Goal: Transaction & Acquisition: Purchase product/service

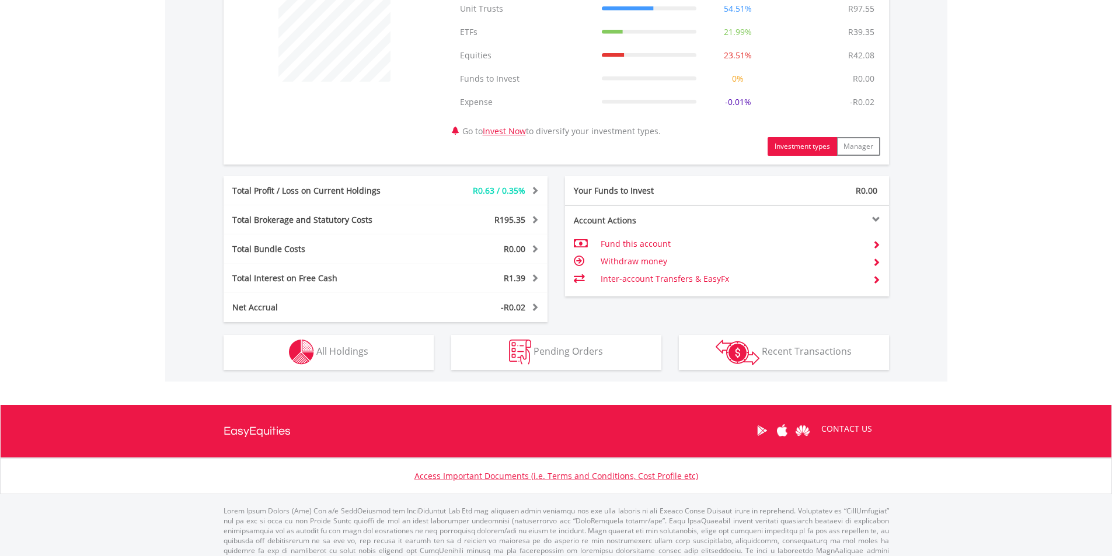
scroll to position [501, 0]
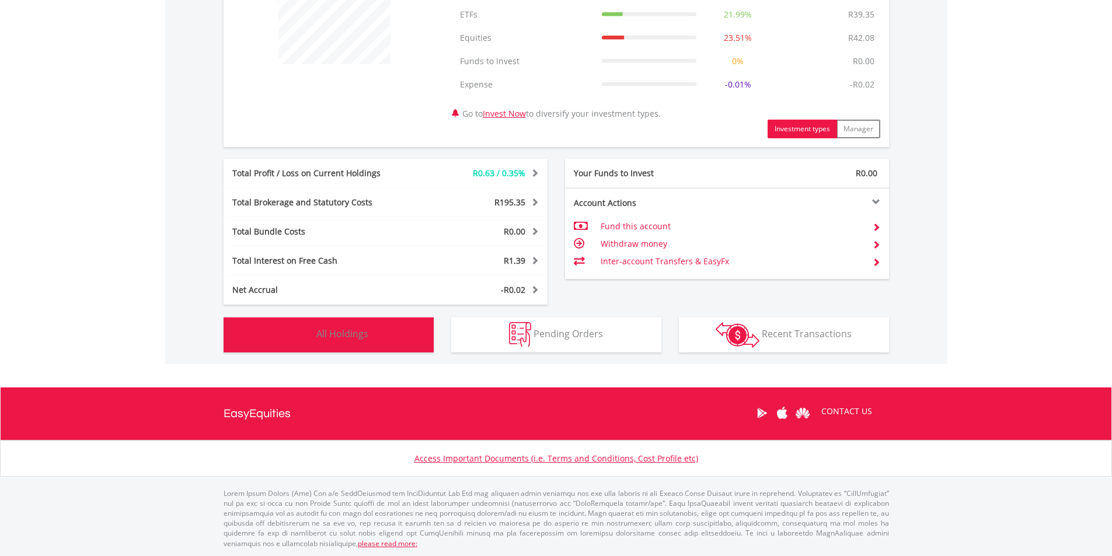
click at [331, 343] on button "Holdings All Holdings" at bounding box center [329, 335] width 210 height 35
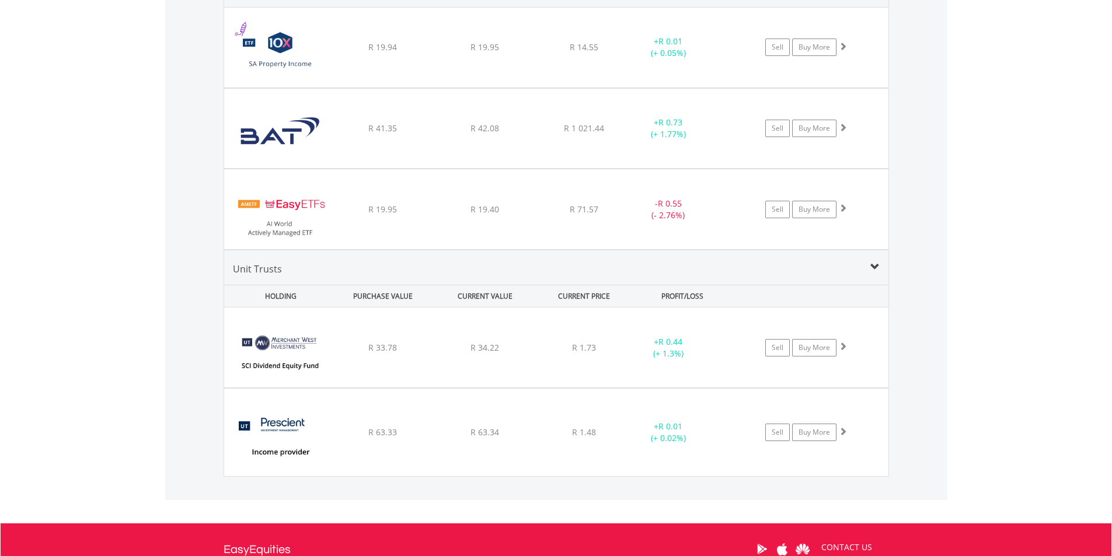
scroll to position [945, 0]
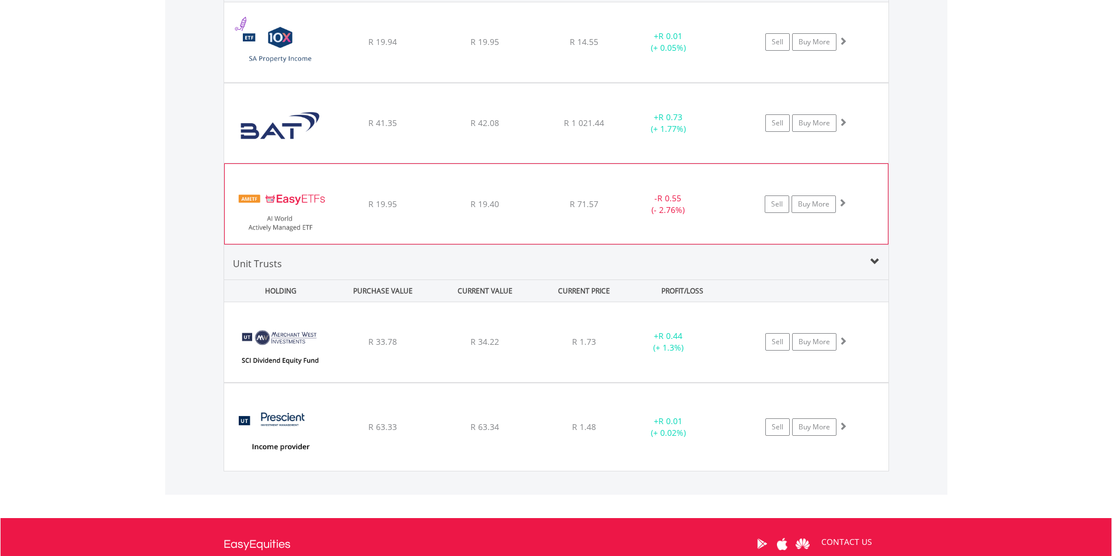
click at [315, 194] on img at bounding box center [281, 210] width 100 height 62
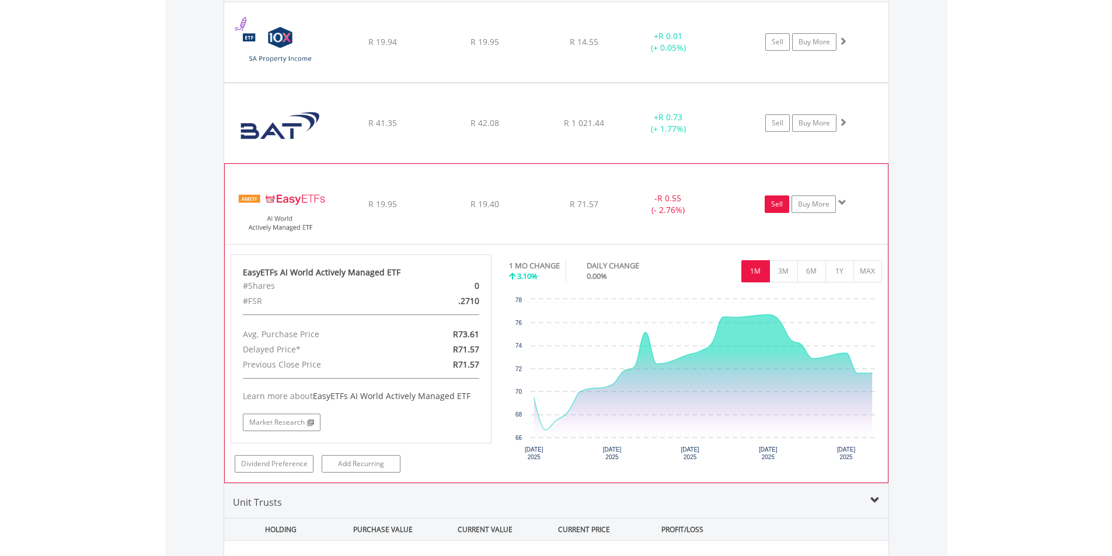
click at [780, 207] on link "Sell" at bounding box center [777, 205] width 25 height 18
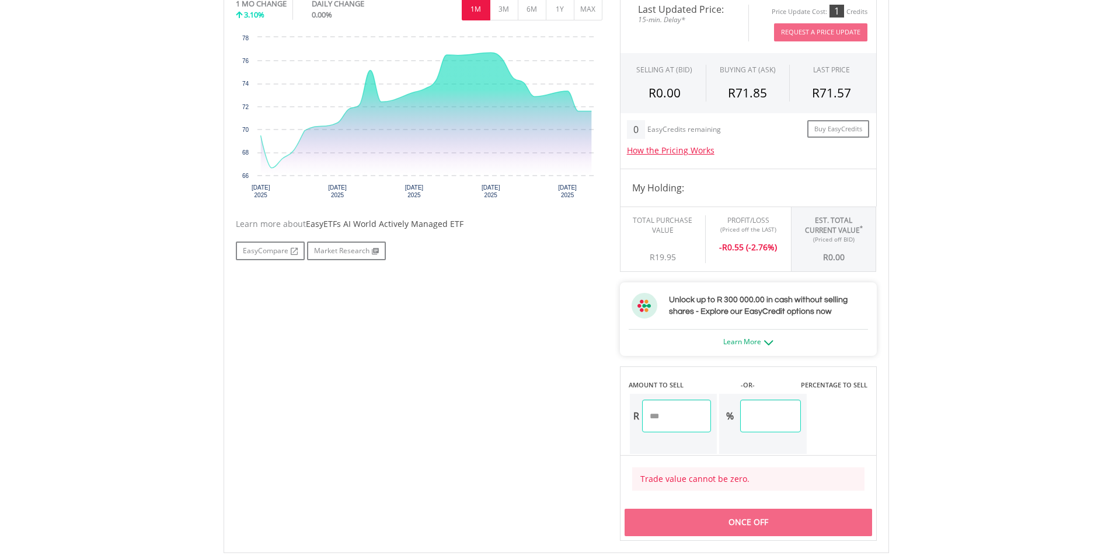
scroll to position [409, 0]
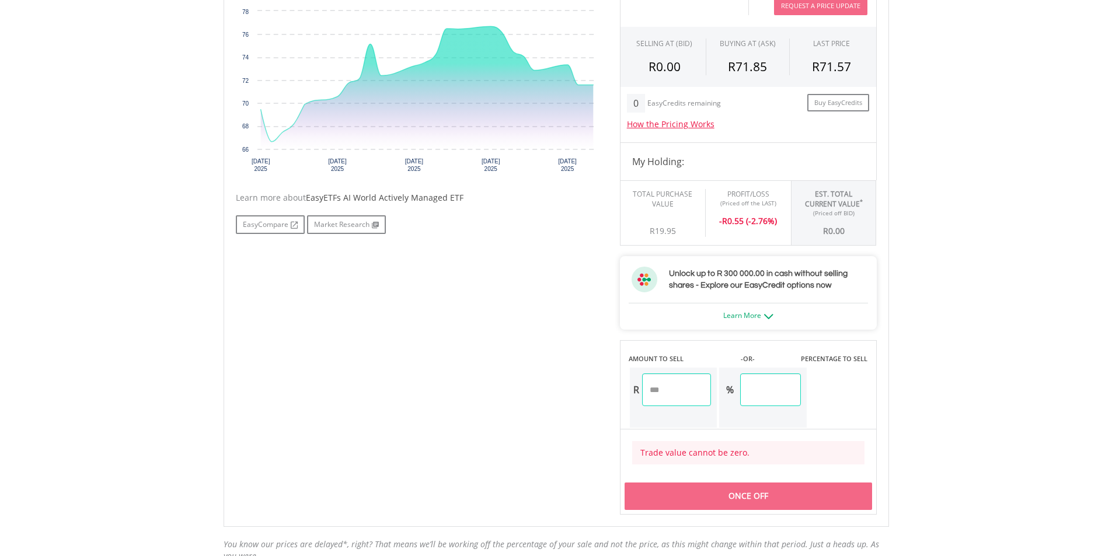
click at [675, 392] on input "number" at bounding box center [676, 390] width 69 height 33
type input "*****"
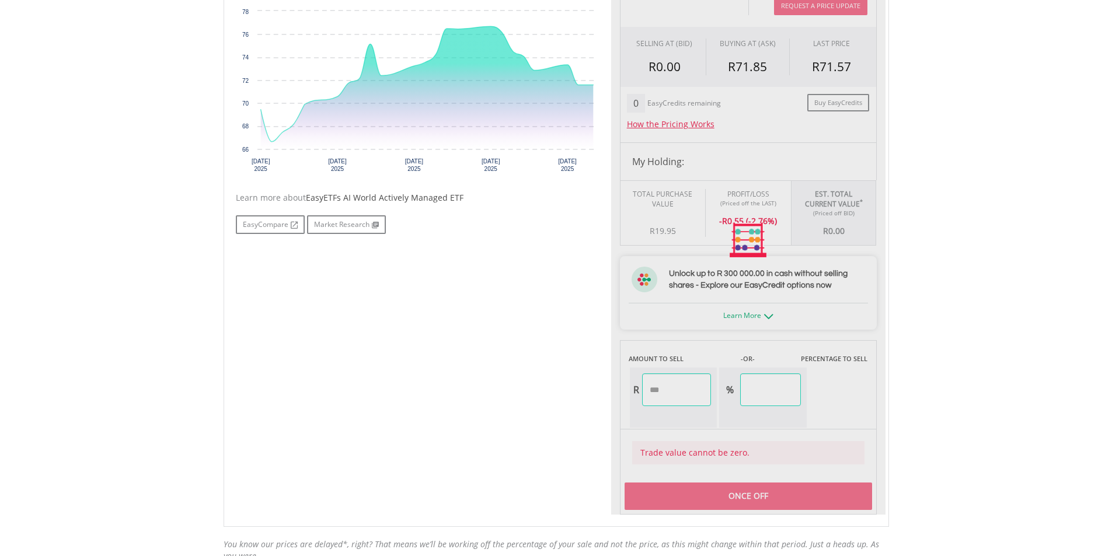
click at [712, 426] on div "Last Updated Price: 15-min. Delay* Price Update Cost: 1 Credits Request A Price…" at bounding box center [748, 240] width 274 height 549
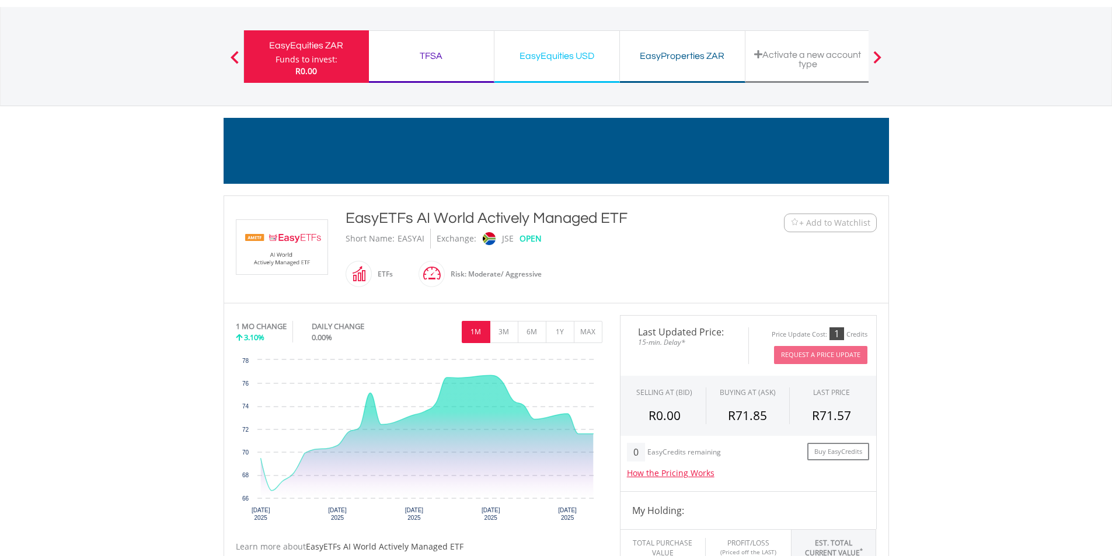
scroll to position [58, 0]
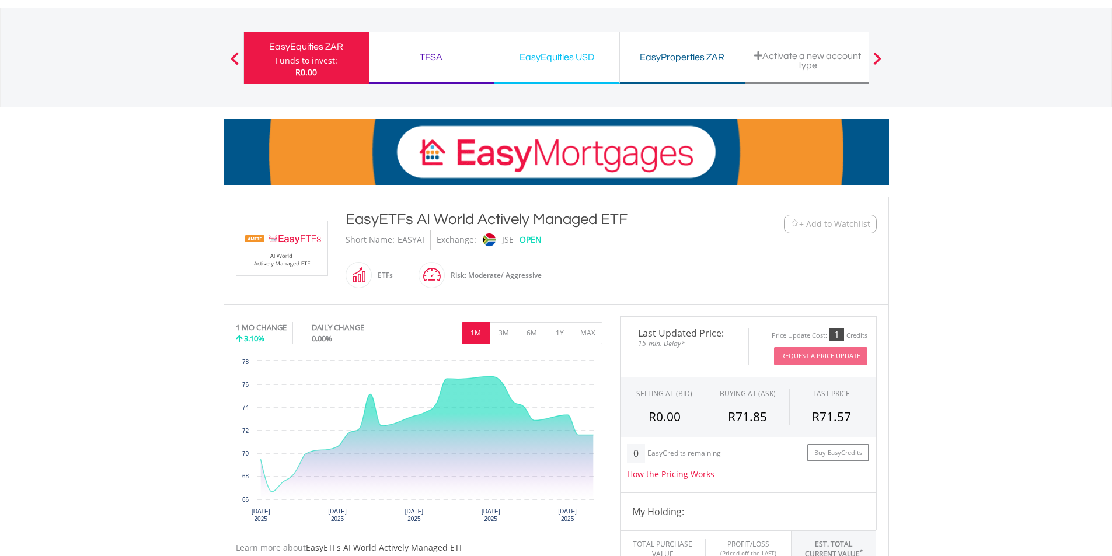
drag, startPoint x: 628, startPoint y: 220, endPoint x: 354, endPoint y: 215, distance: 274.4
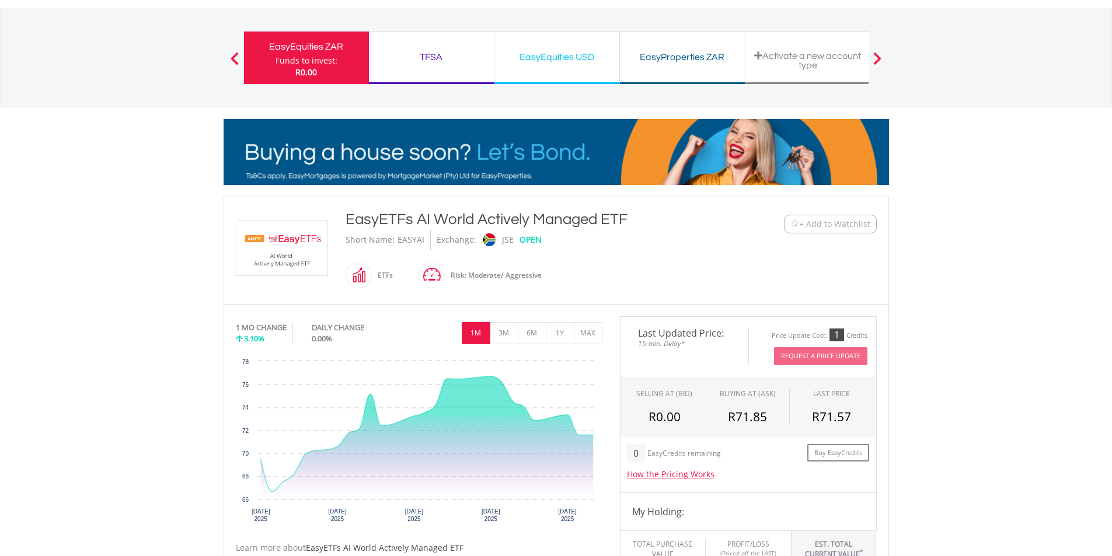
click at [349, 216] on div "EasyETFs AI World Actively Managed ETF" at bounding box center [529, 219] width 367 height 21
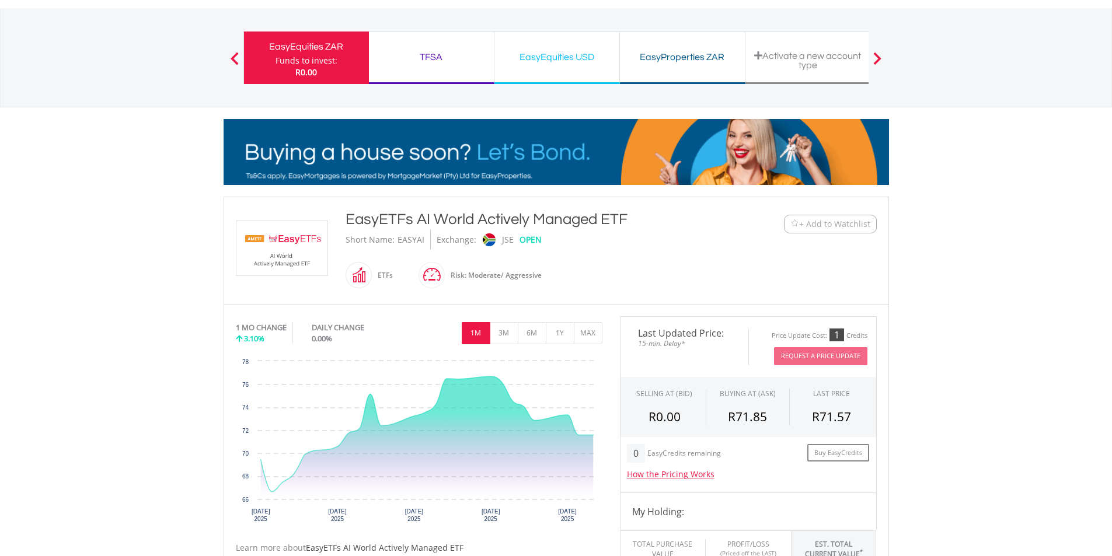
copy div "EasyETFs AI World Actively Managed ETF"
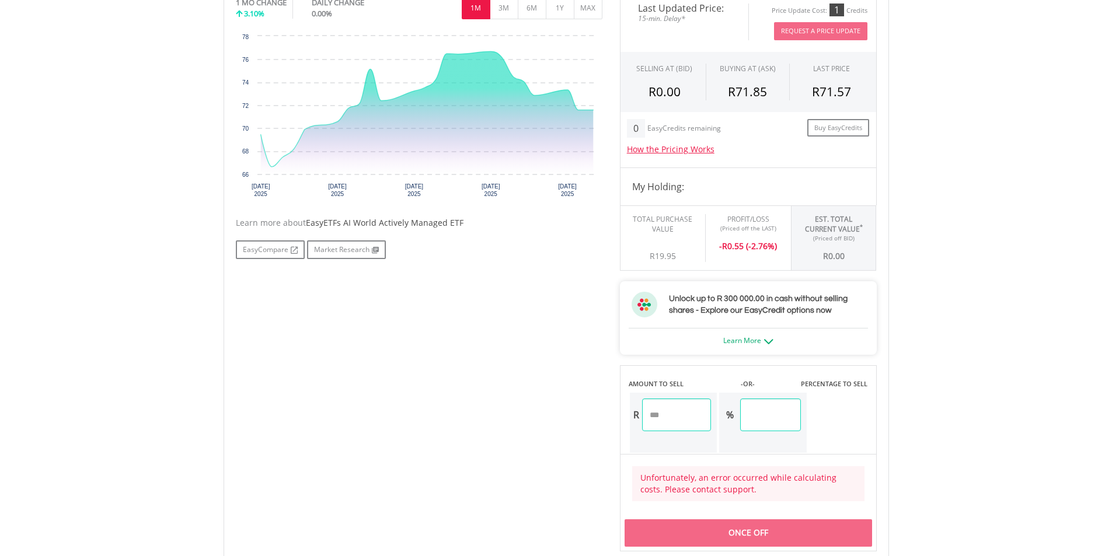
scroll to position [409, 0]
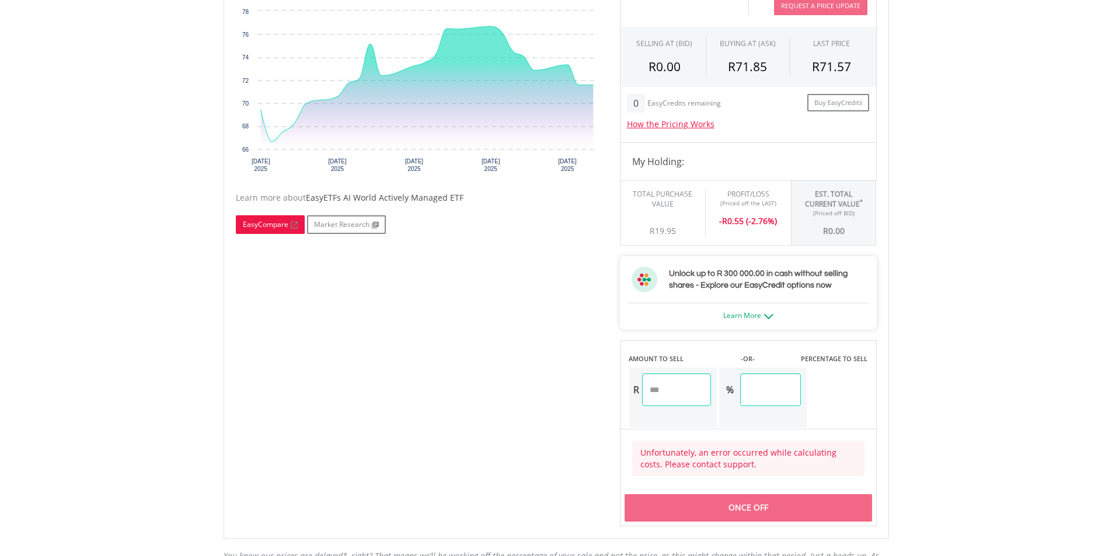
click at [297, 224] on span at bounding box center [292, 225] width 9 height 7
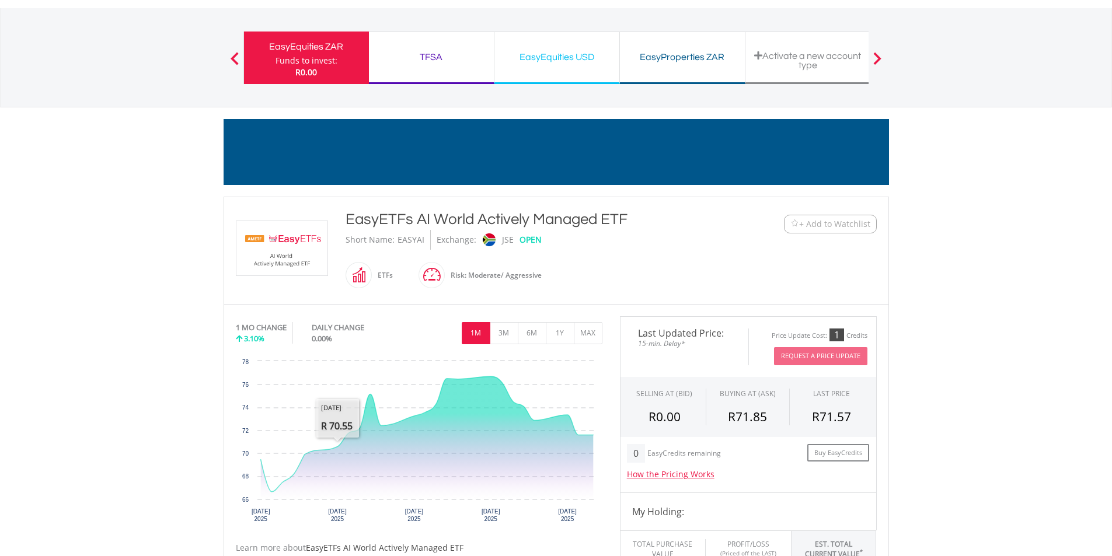
scroll to position [0, 0]
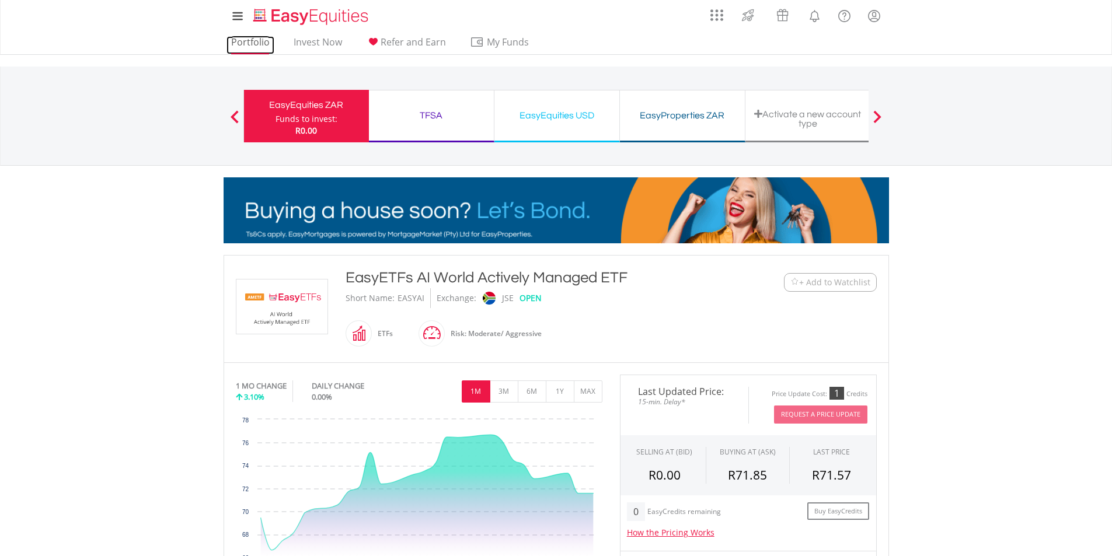
click at [263, 40] on link "Portfolio" at bounding box center [251, 45] width 48 height 18
